Goal: Transaction & Acquisition: Download file/media

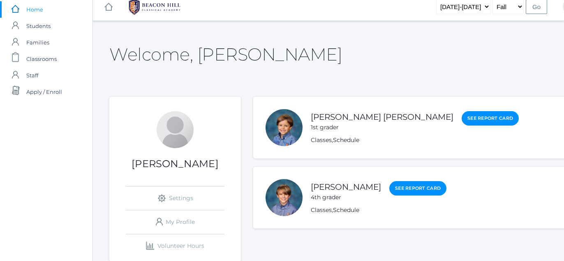
scroll to position [9, 1]
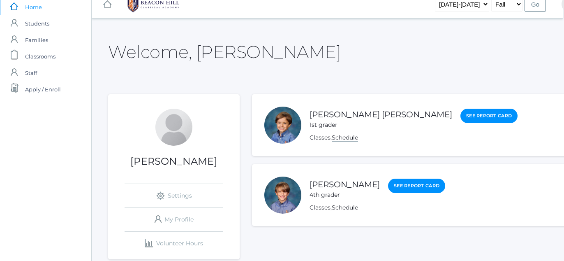
click at [347, 139] on link "Schedule" at bounding box center [345, 138] width 26 height 8
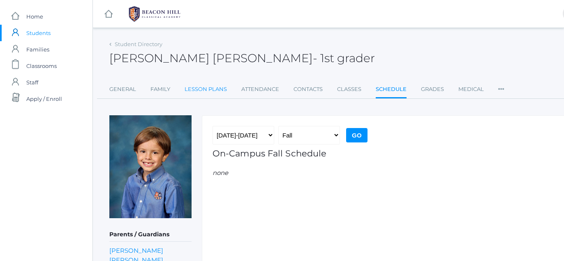
click at [196, 91] on link "Lesson Plans" at bounding box center [205, 89] width 42 height 16
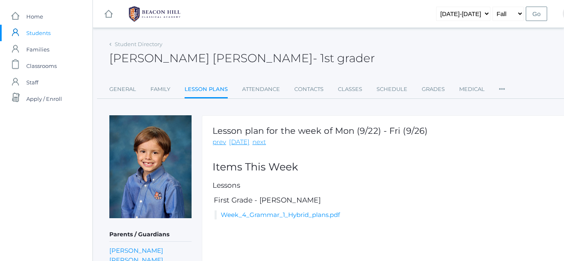
scroll to position [67, 0]
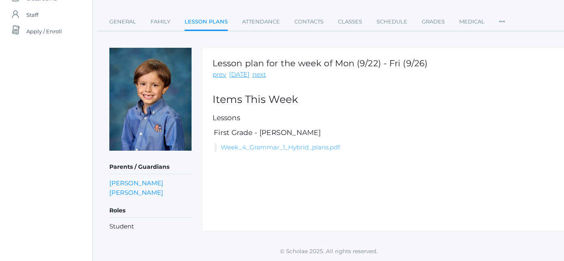
click at [303, 147] on link "Week_4_Grammar_1_Hybrid_plans.pdf" at bounding box center [280, 147] width 119 height 8
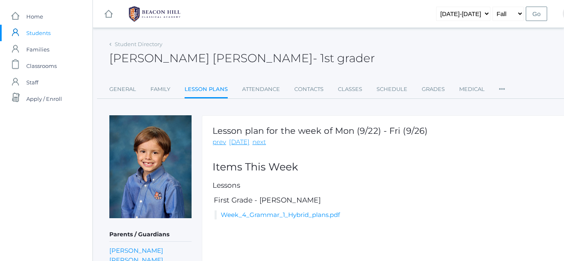
click at [36, 32] on span "Students" at bounding box center [38, 33] width 24 height 16
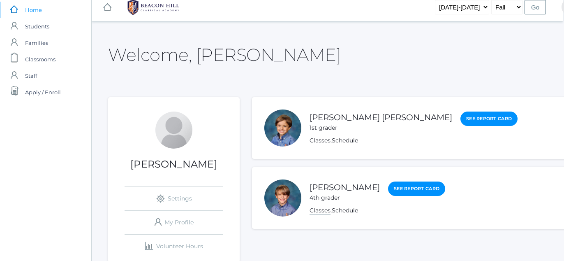
click at [320, 212] on link "Classes" at bounding box center [319, 210] width 21 height 8
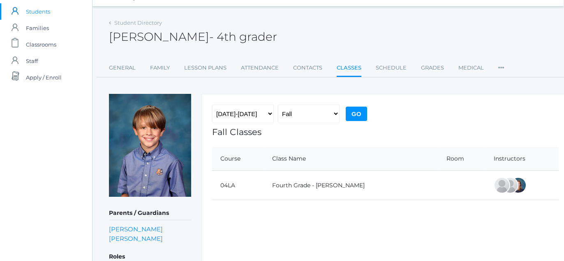
scroll to position [0, 0]
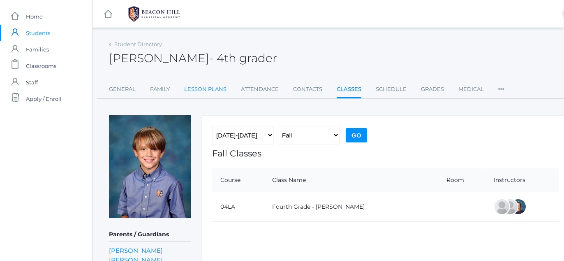
click at [196, 92] on link "Lesson Plans" at bounding box center [205, 89] width 42 height 16
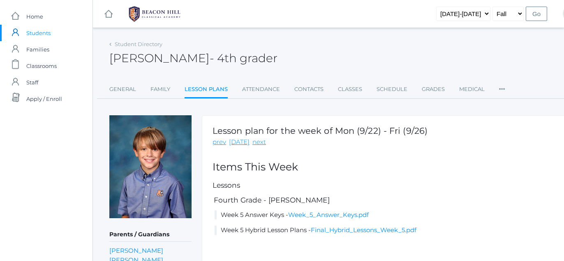
scroll to position [67, 0]
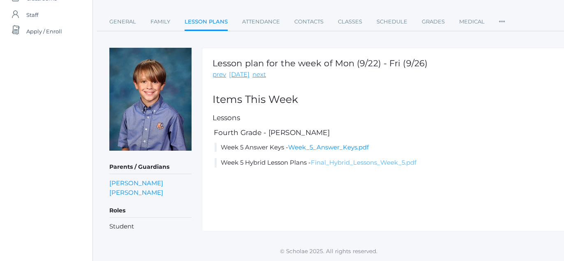
click at [340, 161] on link "Final_Hybrid_Lessons_Week_5.pdf" at bounding box center [364, 162] width 106 height 8
